Goal: Information Seeking & Learning: Learn about a topic

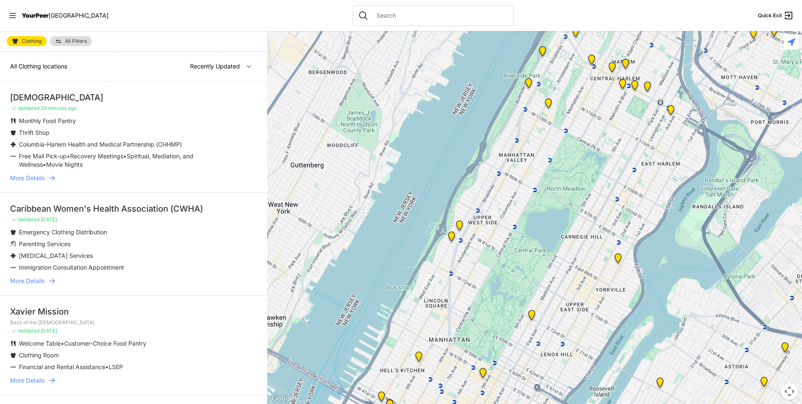
click at [45, 18] on span "YourPeer" at bounding box center [35, 15] width 27 height 7
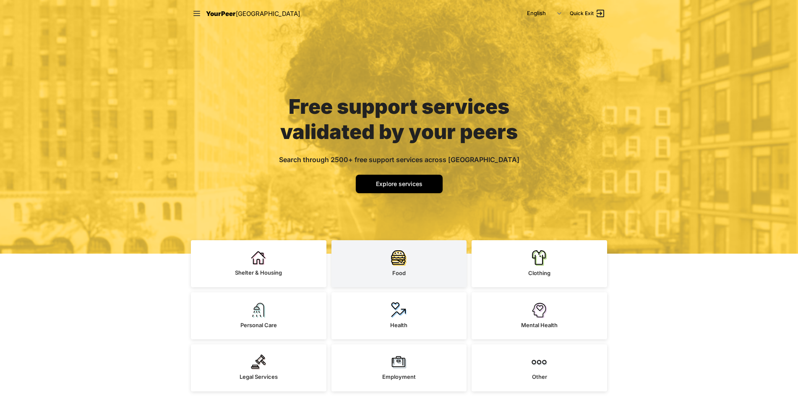
click at [401, 265] on img at bounding box center [399, 258] width 16 height 16
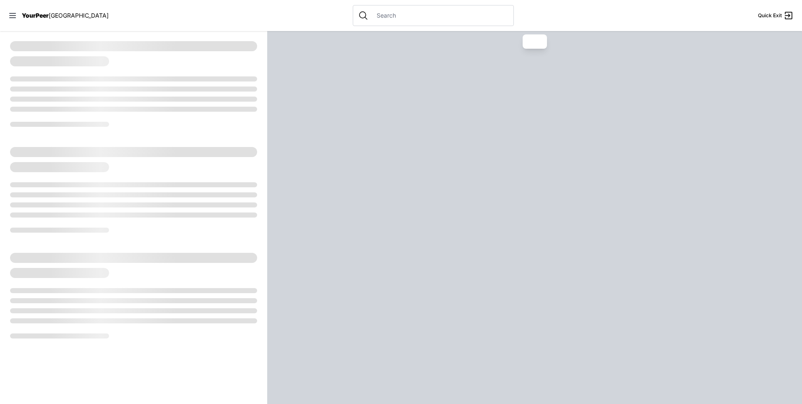
select select "recentlyUpdated"
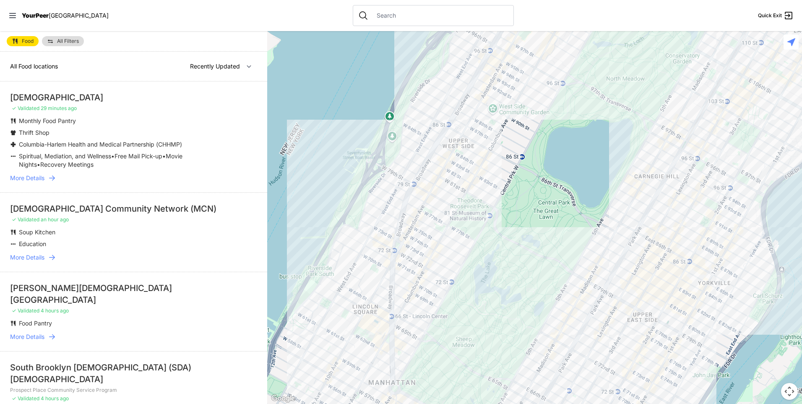
click at [52, 66] on span "All Food locations" at bounding box center [34, 66] width 48 height 7
click at [241, 66] on select "Nearby Recently Updated Most Services" at bounding box center [221, 66] width 73 height 16
click at [131, 71] on div "All Food locations Nearby Recently Updated Most Services" at bounding box center [133, 67] width 267 height 30
click at [65, 40] on span "All Filters" at bounding box center [68, 41] width 22 height 5
click at [50, 39] on img at bounding box center [50, 41] width 7 height 7
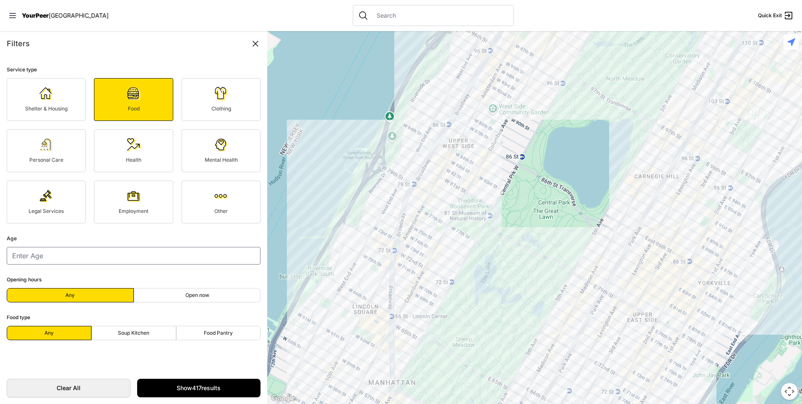
click at [254, 46] on icon at bounding box center [255, 43] width 5 height 5
click at [50, 14] on span "[GEOGRAPHIC_DATA]" at bounding box center [79, 15] width 60 height 7
